Goal: Task Accomplishment & Management: Manage account settings

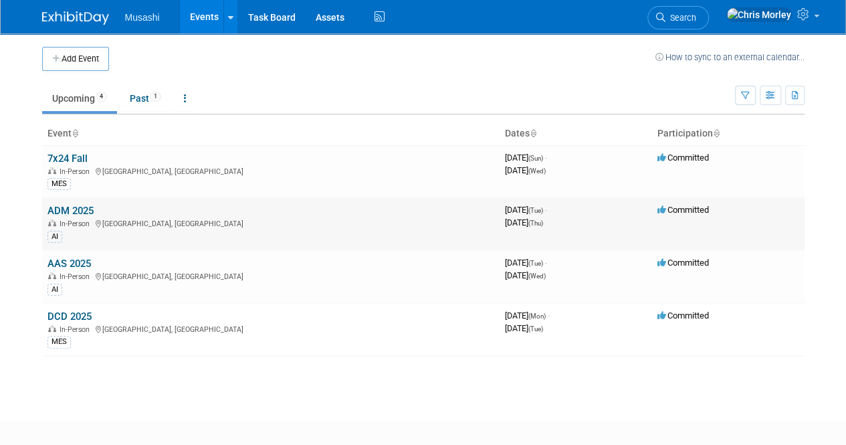
click at [74, 205] on link "ADM 2025" at bounding box center [70, 211] width 46 height 12
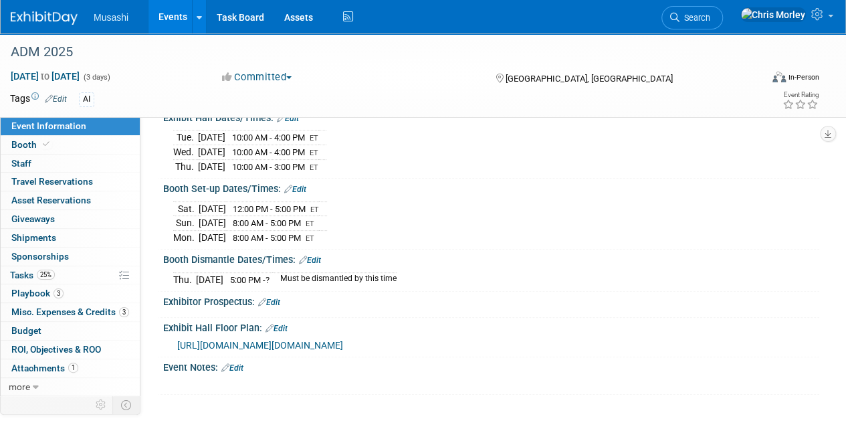
scroll to position [147, 0]
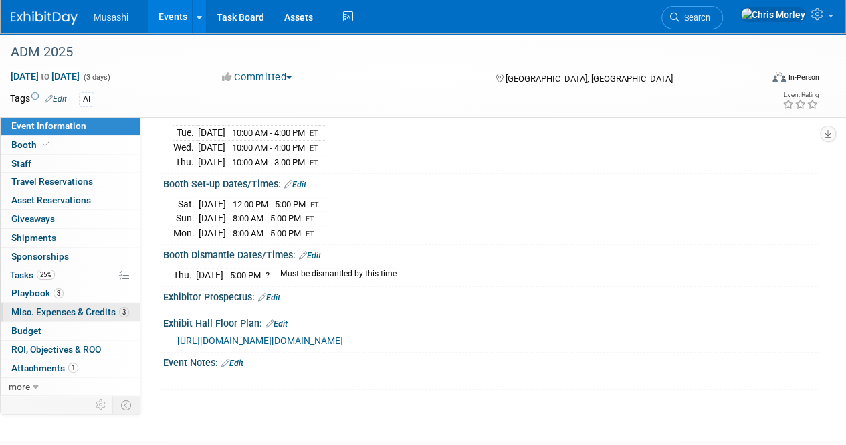
click at [50, 307] on span "Misc. Expenses & Credits 3" at bounding box center [70, 311] width 118 height 11
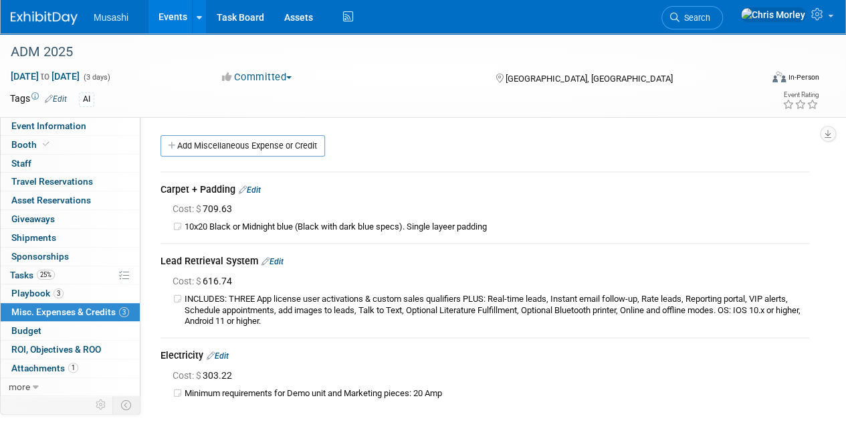
click at [250, 191] on link "Edit" at bounding box center [250, 189] width 22 height 9
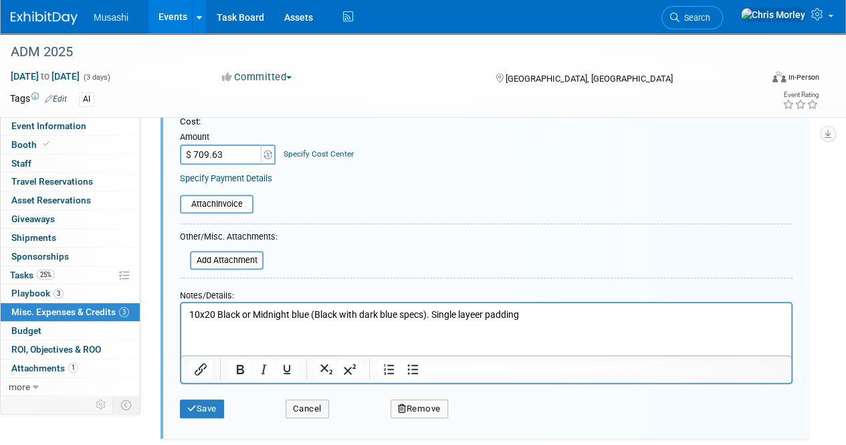
scroll to position [172, 0]
click at [229, 204] on input "file" at bounding box center [172, 203] width 159 height 16
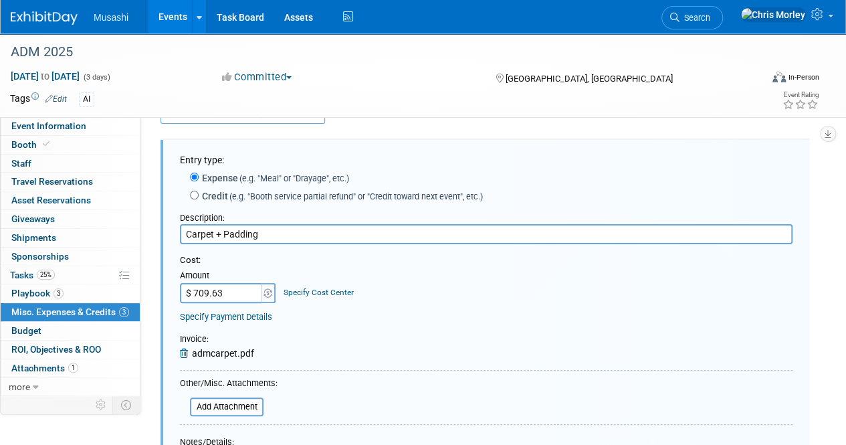
scroll to position [32, 0]
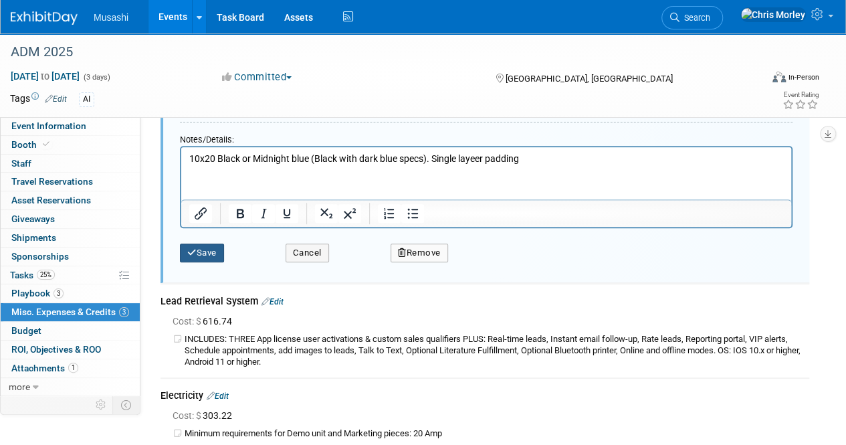
click at [207, 254] on button "Save" at bounding box center [202, 253] width 44 height 19
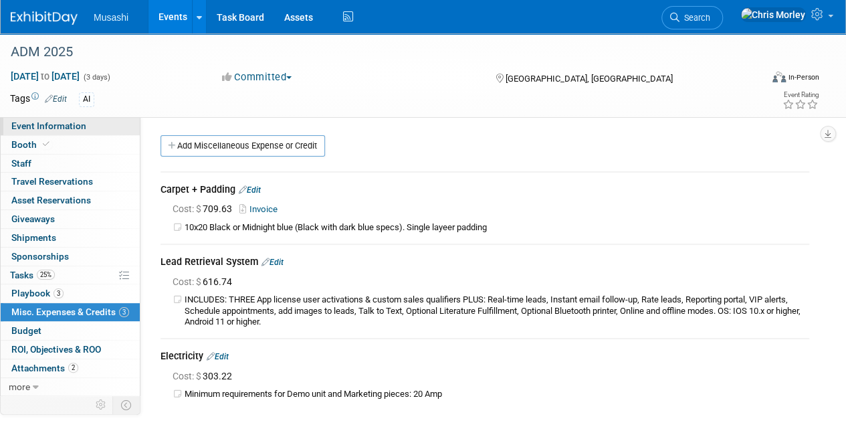
scroll to position [1, 0]
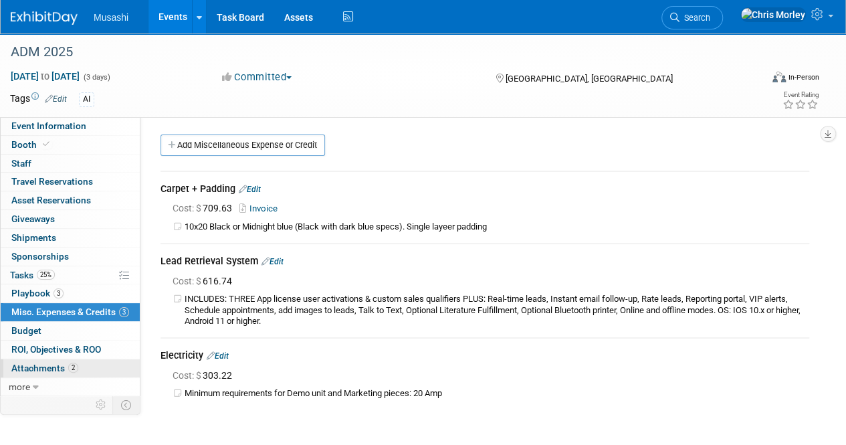
click at [38, 363] on span "Attachments 2" at bounding box center [44, 368] width 67 height 11
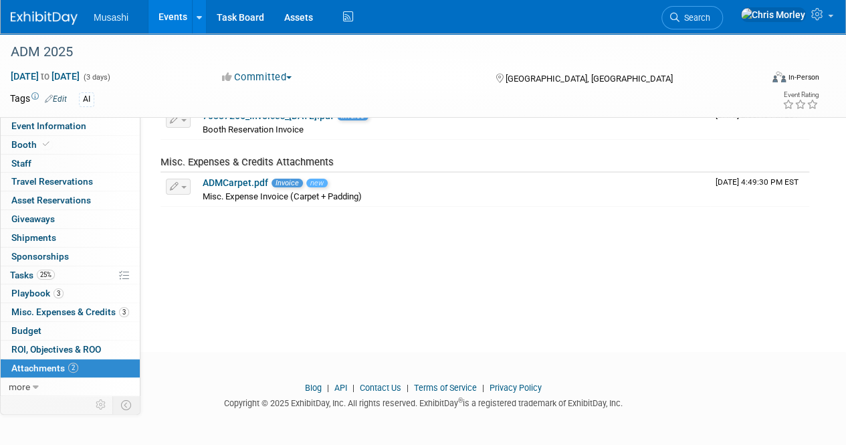
scroll to position [0, 0]
